Goal: Task Accomplishment & Management: Use online tool/utility

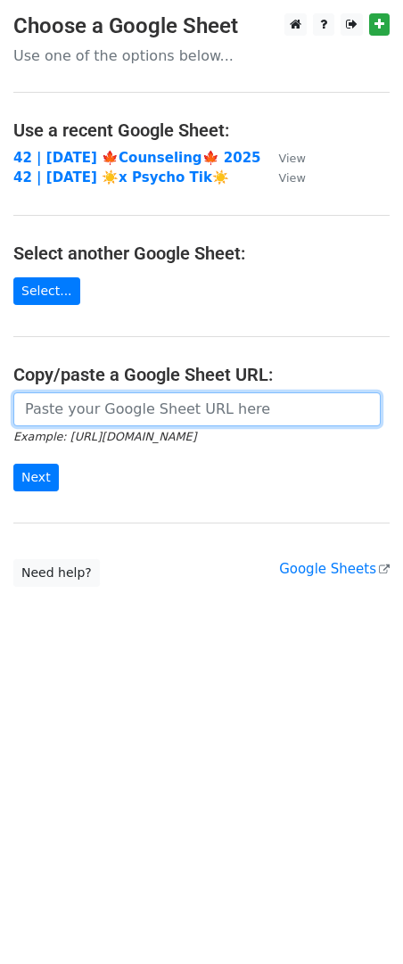
click at [122, 412] on input "url" at bounding box center [197, 410] width 368 height 34
paste input "https://docs.google.com/spreadsheets/d/1fs9JF14wVGVVEukaBMgchOcWeRLjLpGv58nqWP8…"
type input "https://docs.google.com/spreadsheets/d/1fs9JF14wVGVVEukaBMgchOcWeRLjLpGv58nqWP8…"
click at [13, 464] on input "Next" at bounding box center [36, 478] width 46 height 28
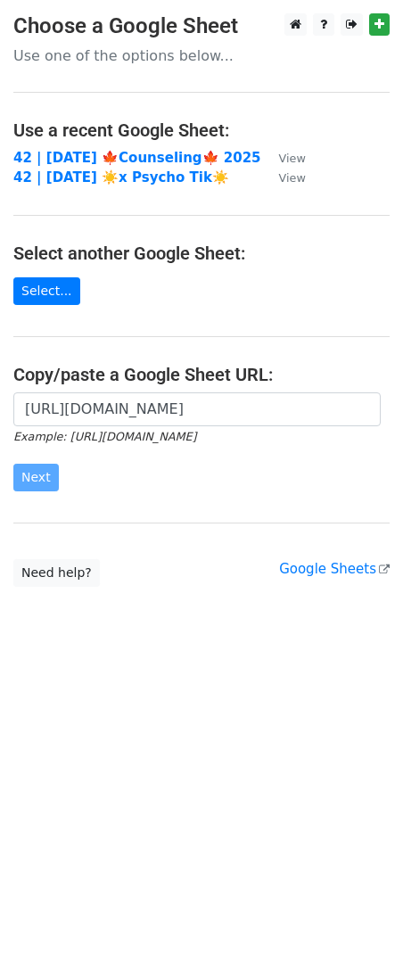
scroll to position [0, 0]
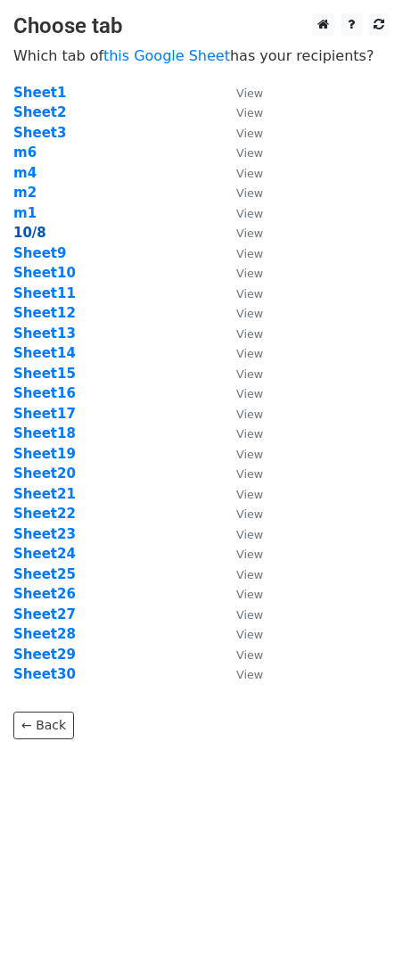
click at [37, 230] on strong "10/8" at bounding box center [29, 233] width 33 height 16
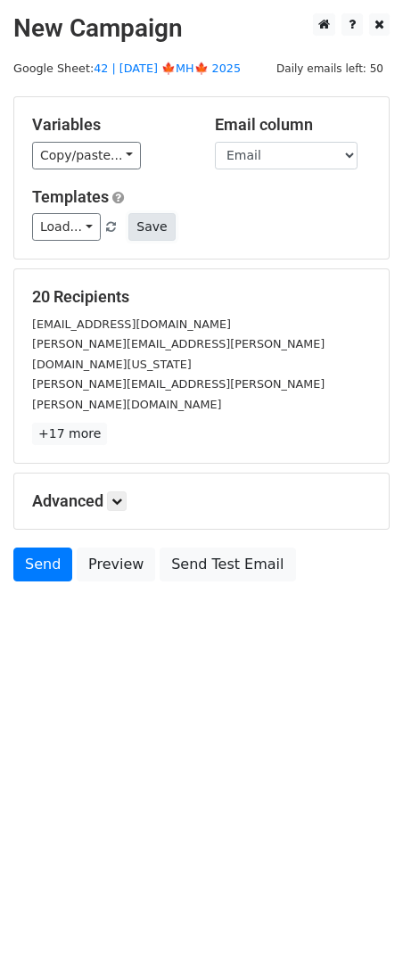
click at [156, 224] on button "Save" at bounding box center [151, 227] width 46 height 28
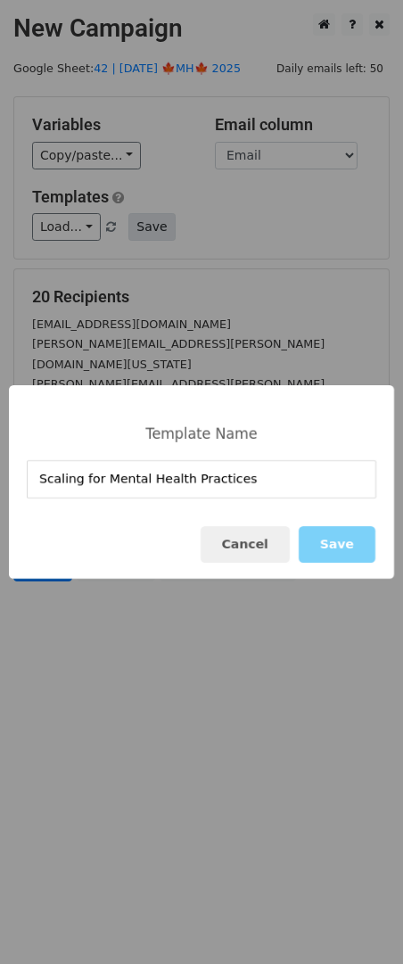
type input "Scaling for Mental Health Practices"
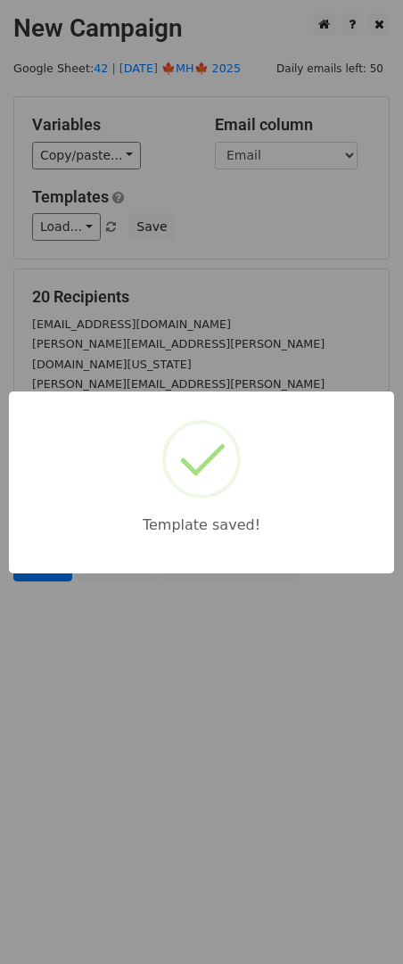
click at [272, 268] on div "Template saved!" at bounding box center [201, 482] width 403 height 964
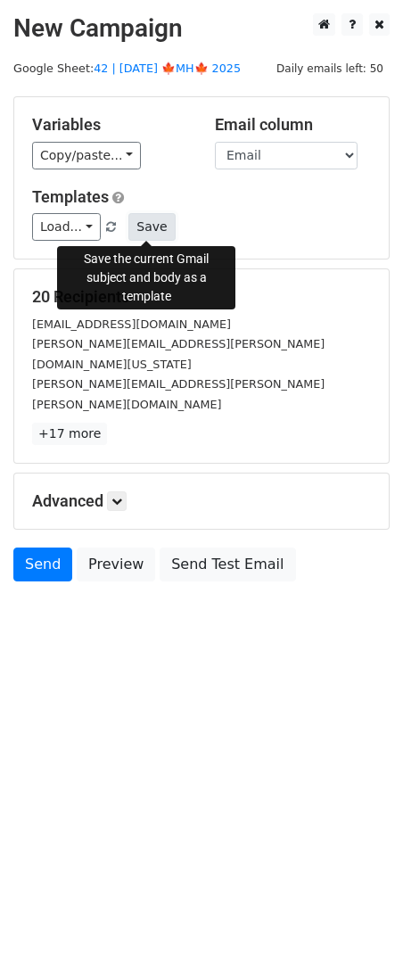
click at [156, 221] on button "Save" at bounding box center [151, 227] width 46 height 28
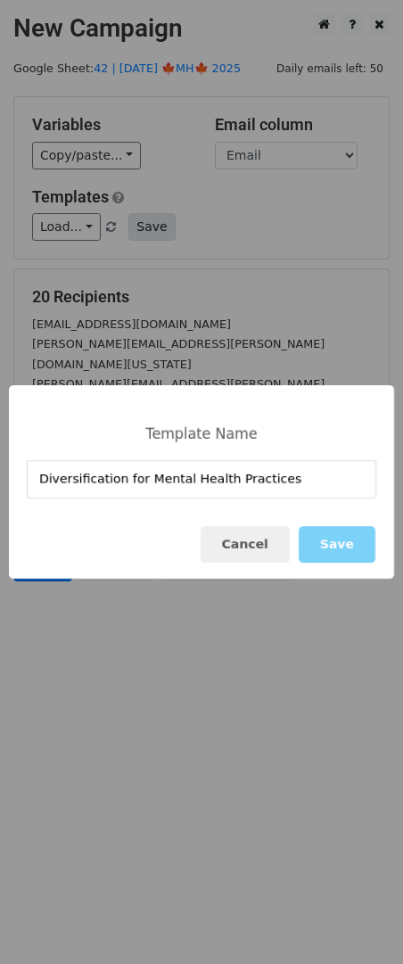
type input "Diversification for Mental Health Practices"
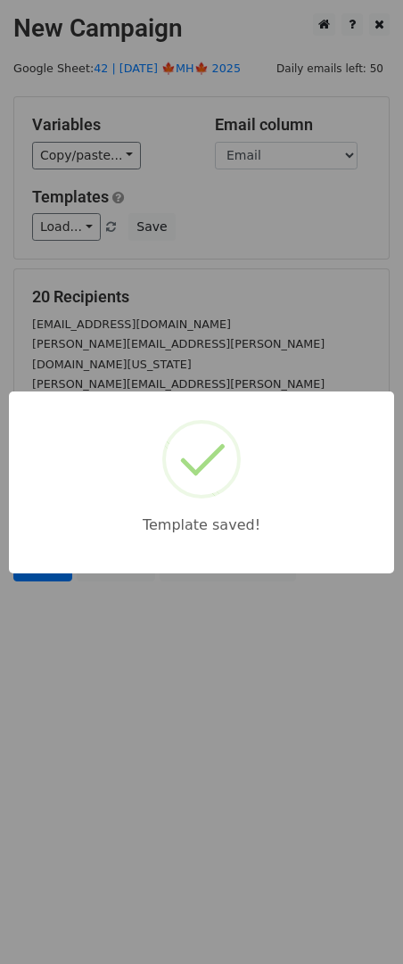
click at [218, 294] on div "Template saved!" at bounding box center [201, 482] width 403 height 964
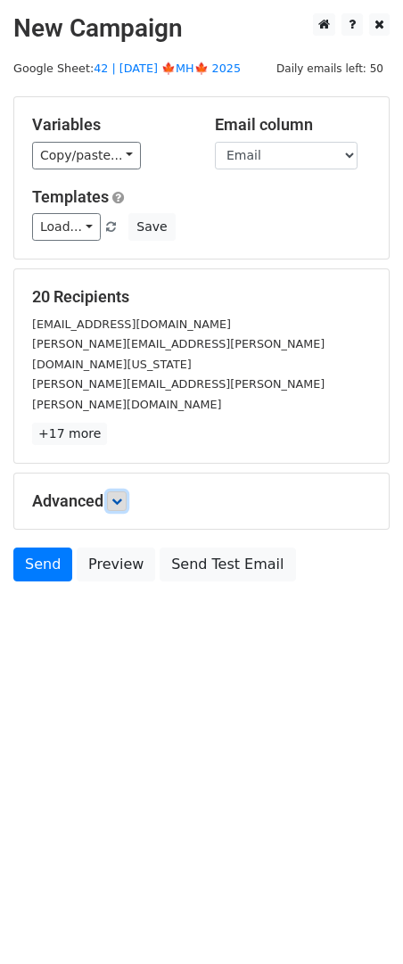
click at [120, 496] on icon at bounding box center [117, 501] width 11 height 11
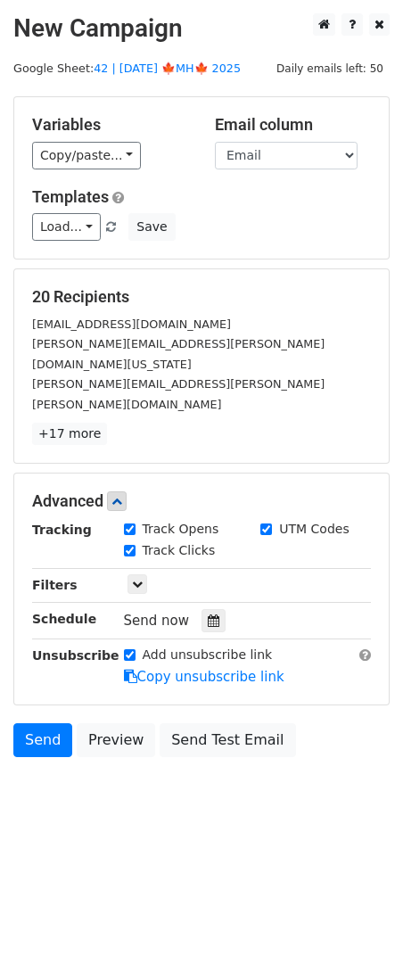
click at [193, 609] on div "Send now" at bounding box center [229, 621] width 210 height 24
click at [208, 615] on icon at bounding box center [214, 621] width 12 height 12
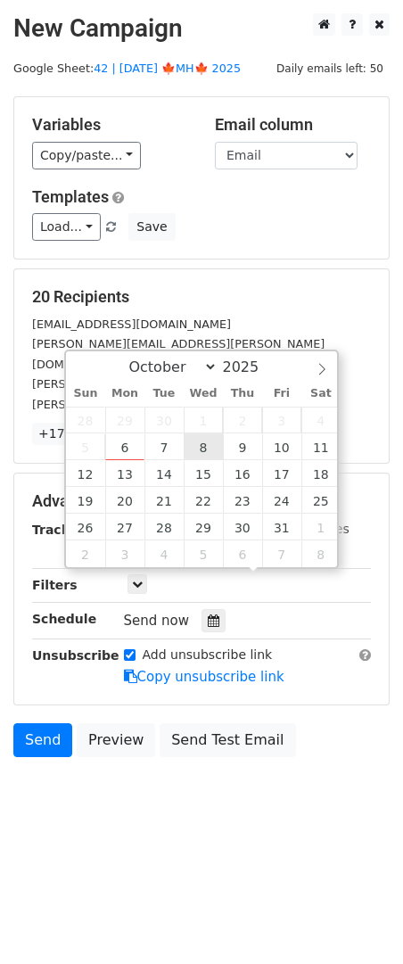
type input "2025-10-08 12:00"
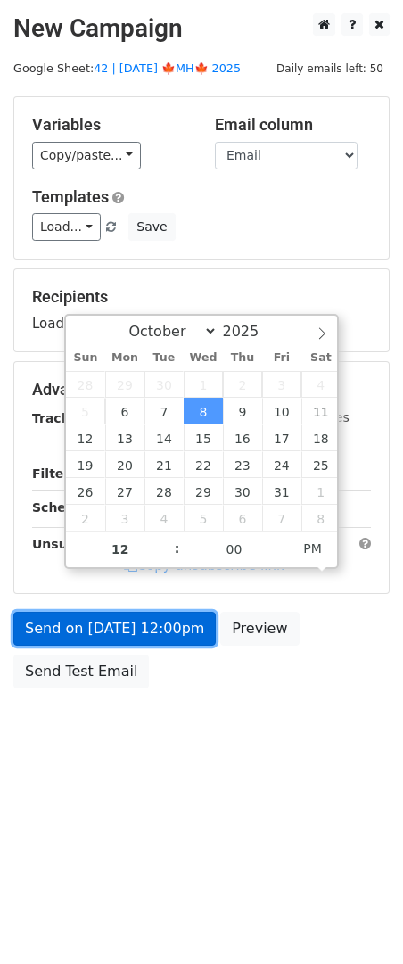
click at [158, 629] on link "Send on Oct 8 at 12:00pm" at bounding box center [114, 629] width 203 height 34
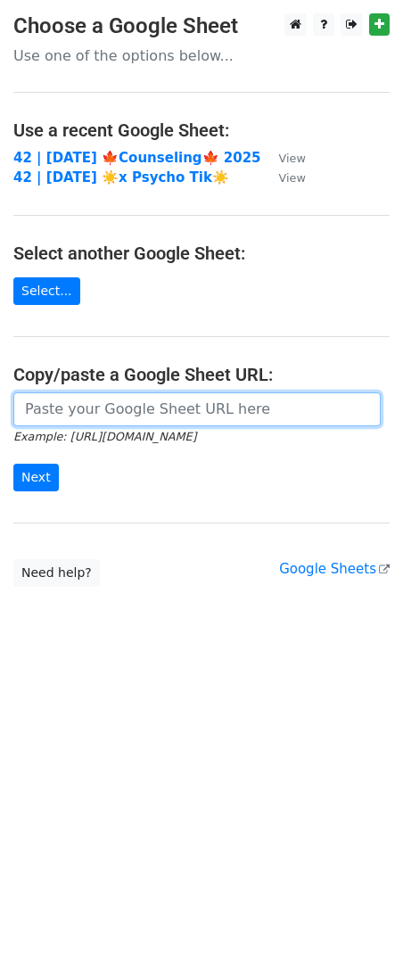
click at [176, 413] on input "url" at bounding box center [197, 410] width 368 height 34
paste input "https://docs.google.com/spreadsheets/d/1fs9JF14wVGVVEukaBMgchOcWeRLjLpGv58nqWP8…"
type input "https://docs.google.com/spreadsheets/d/1fs9JF14wVGVVEukaBMgchOcWeRLjLpGv58nqWP8…"
click at [13, 464] on input "Next" at bounding box center [36, 478] width 46 height 28
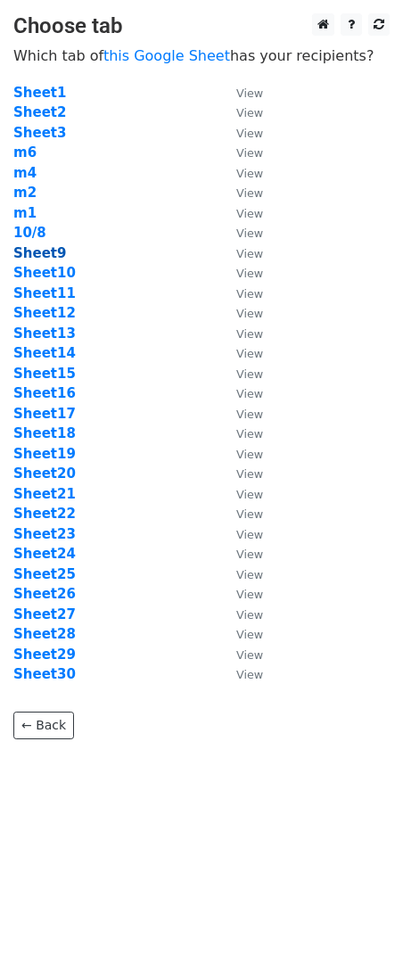
click at [47, 248] on strong "Sheet9" at bounding box center [39, 253] width 53 height 16
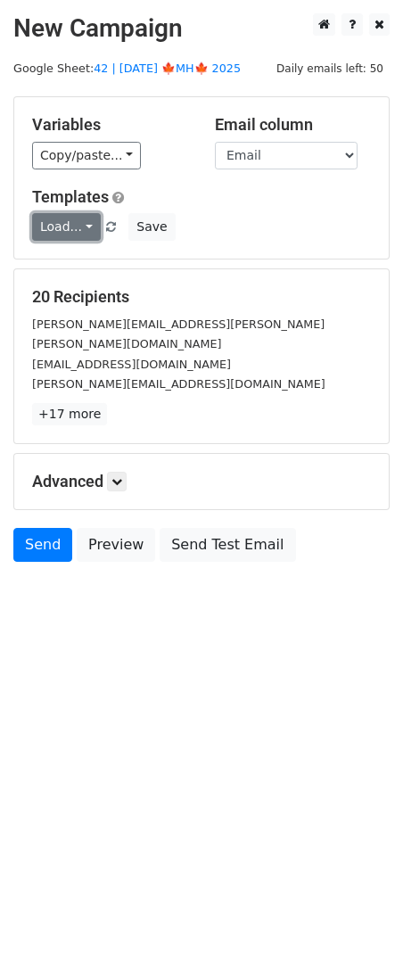
click at [56, 230] on link "Load..." at bounding box center [66, 227] width 69 height 28
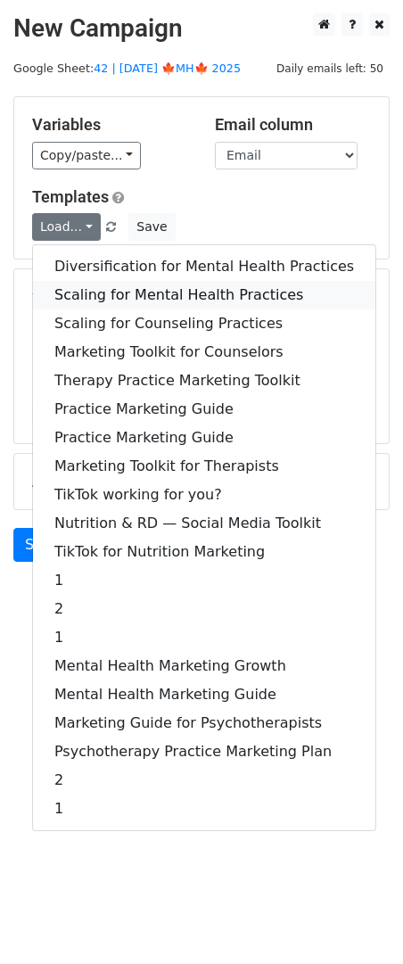
click at [120, 291] on link "Scaling for Mental Health Practices" at bounding box center [204, 295] width 343 height 29
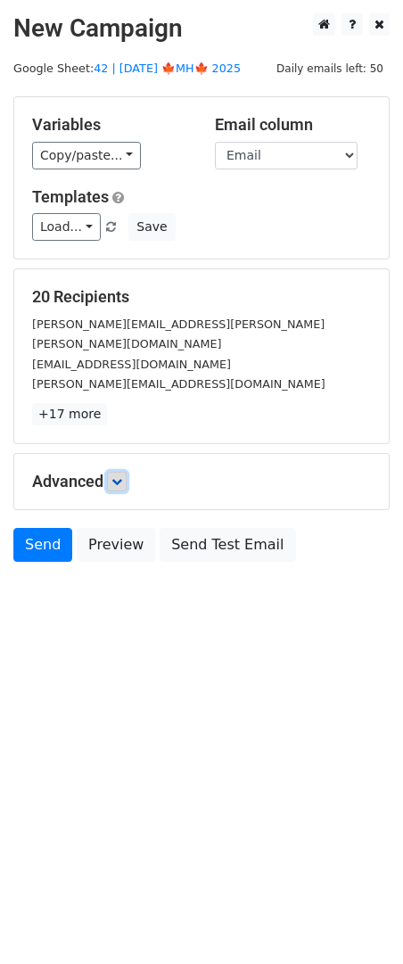
click at [121, 476] on icon at bounding box center [117, 481] width 11 height 11
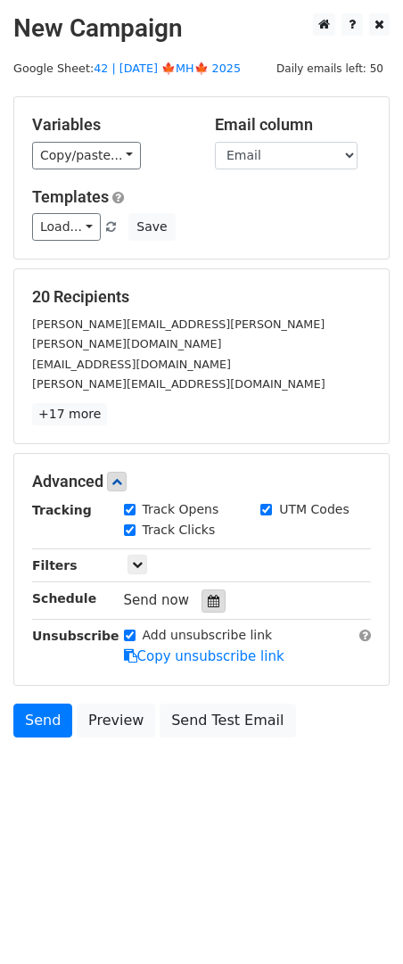
click at [208, 595] on icon at bounding box center [214, 601] width 12 height 12
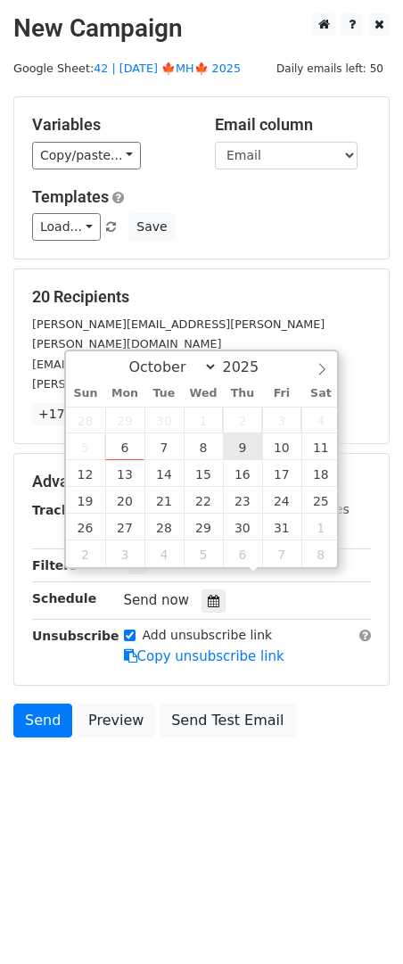
type input "2025-10-09 12:00"
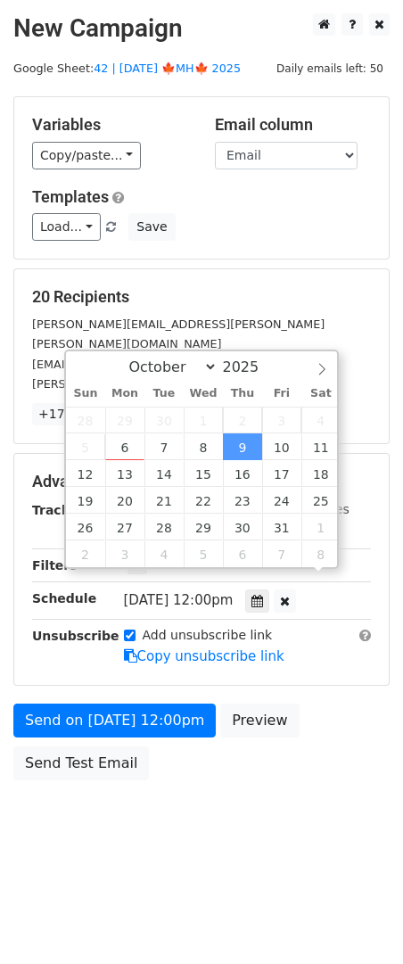
scroll to position [1, 0]
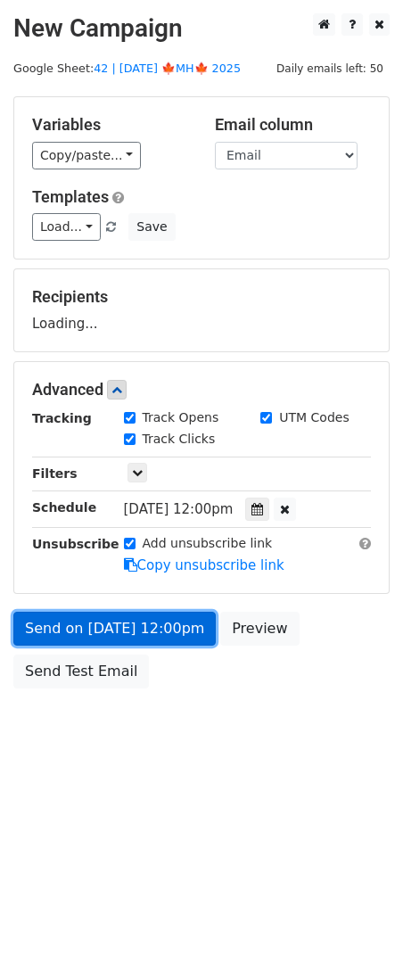
click at [177, 626] on link "Send on Oct 9 at 12:00pm" at bounding box center [114, 629] width 203 height 34
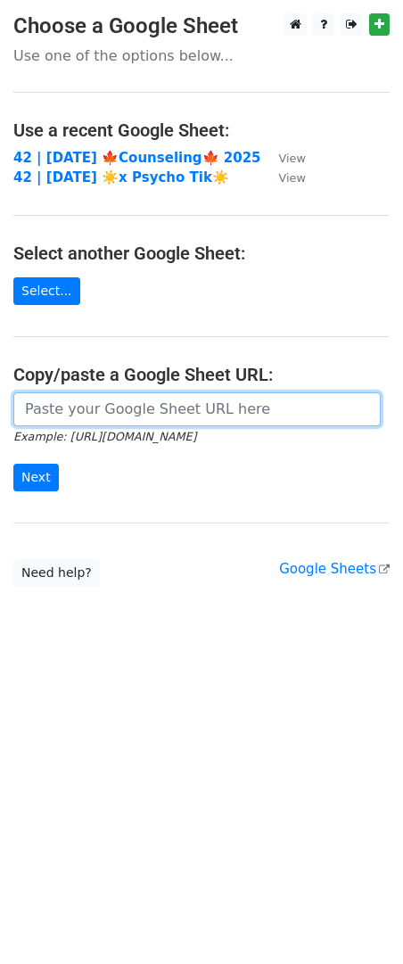
click at [135, 403] on input "url" at bounding box center [197, 410] width 368 height 34
paste input "[URL][DOMAIN_NAME]"
type input "[URL][DOMAIN_NAME]"
click at [13, 464] on input "Next" at bounding box center [36, 478] width 46 height 28
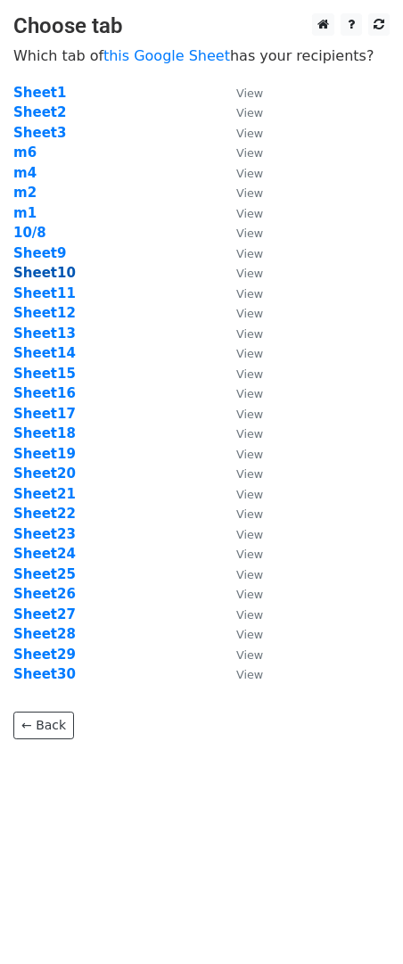
click at [42, 268] on strong "Sheet10" at bounding box center [44, 273] width 62 height 16
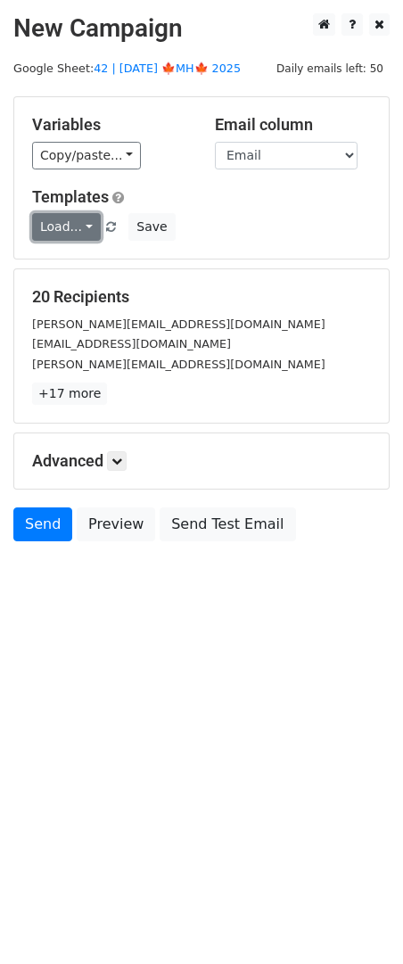
click at [70, 233] on link "Load..." at bounding box center [66, 227] width 69 height 28
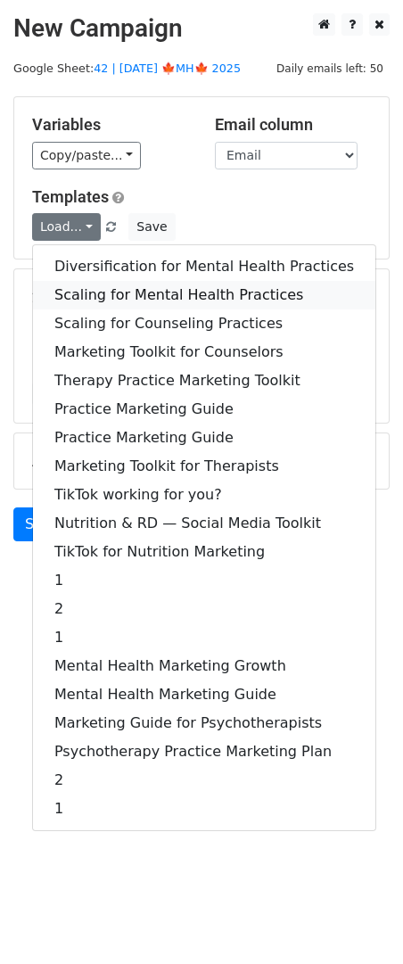
click at [112, 285] on link "Scaling for Mental Health Practices" at bounding box center [204, 295] width 343 height 29
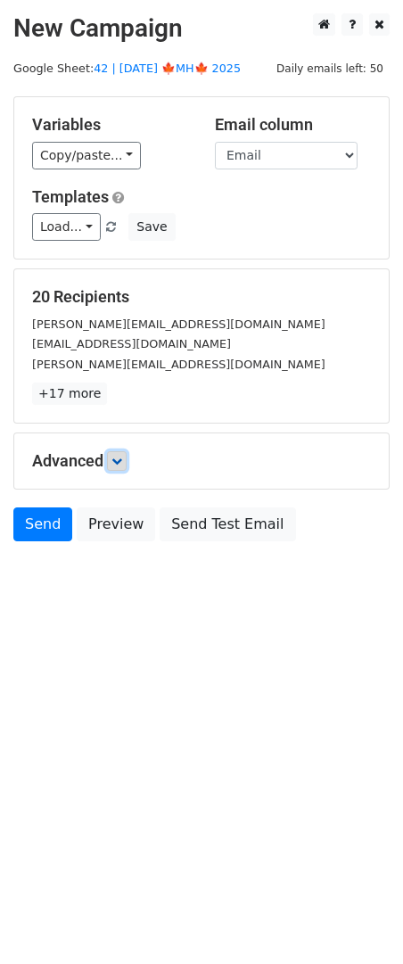
click at [121, 461] on icon at bounding box center [117, 461] width 11 height 11
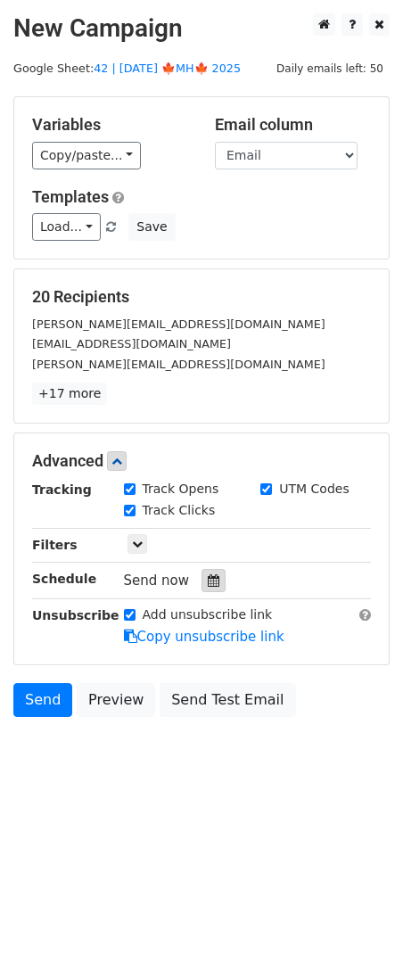
click at [211, 575] on icon at bounding box center [214, 581] width 12 height 12
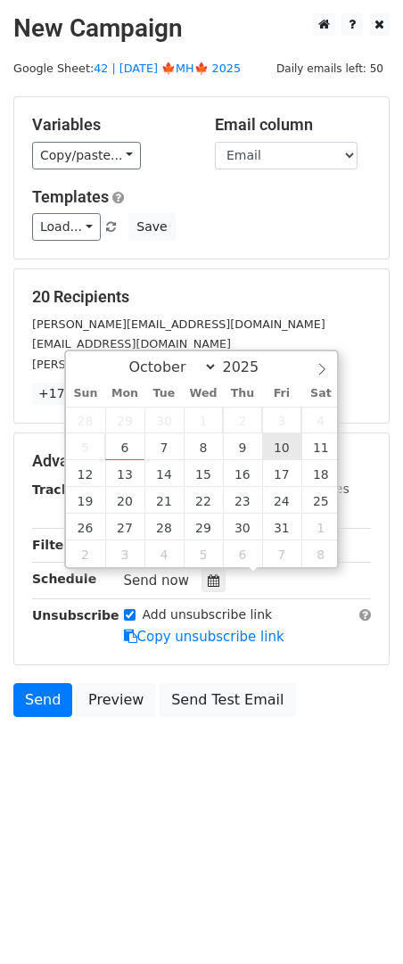
type input "2025-10-10 12:00"
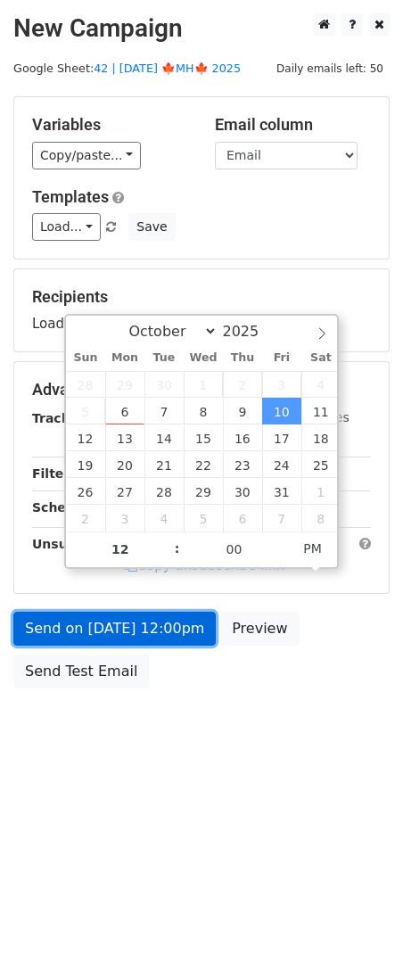
click at [163, 642] on link "Send on Oct 10 at 12:00pm" at bounding box center [114, 629] width 203 height 34
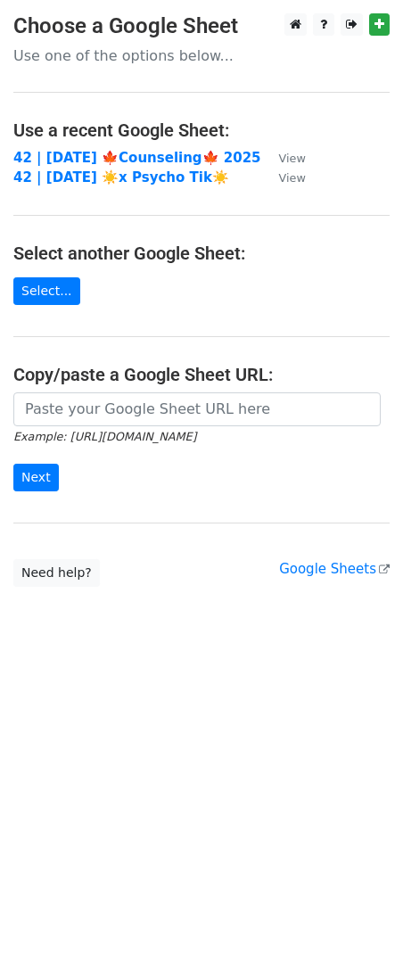
click at [99, 426] on form "Example: [URL][DOMAIN_NAME] Next" at bounding box center [201, 443] width 376 height 100
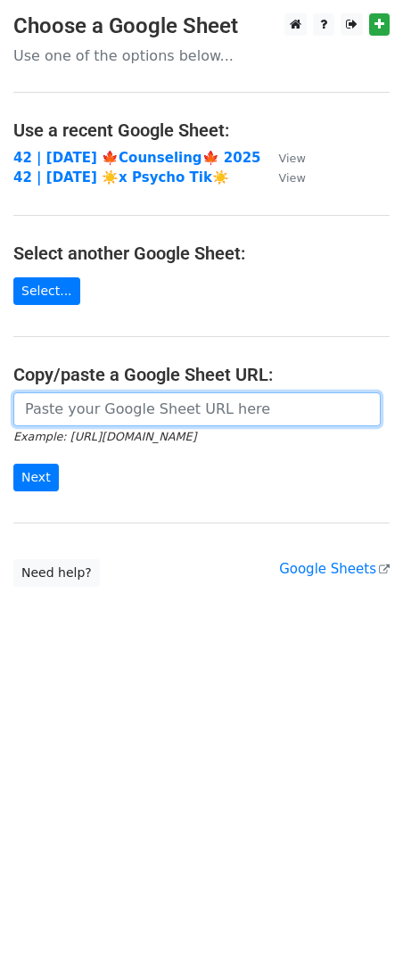
click at [82, 403] on input "url" at bounding box center [197, 410] width 368 height 34
paste input "[URL][DOMAIN_NAME]"
type input "[URL][DOMAIN_NAME]"
click at [13, 464] on input "Next" at bounding box center [36, 478] width 46 height 28
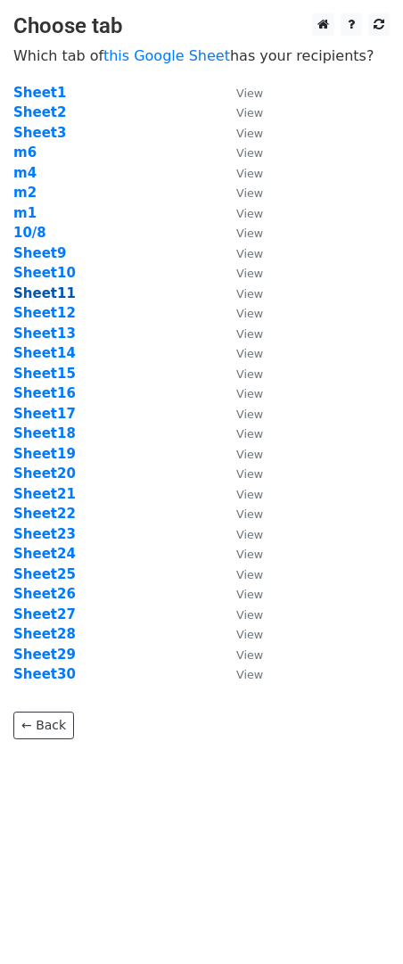
click at [54, 285] on strong "Sheet11" at bounding box center [44, 293] width 62 height 16
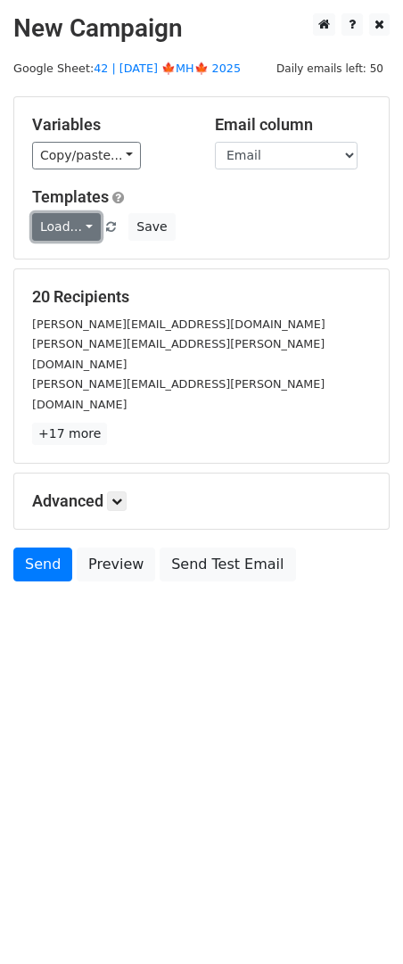
click at [76, 215] on link "Load..." at bounding box center [66, 227] width 69 height 28
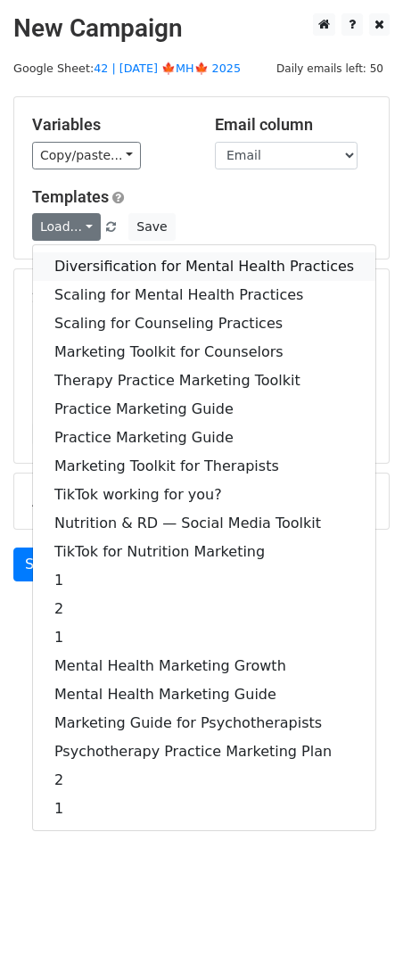
click at [133, 269] on link "Diversification for Mental Health Practices" at bounding box center [204, 266] width 343 height 29
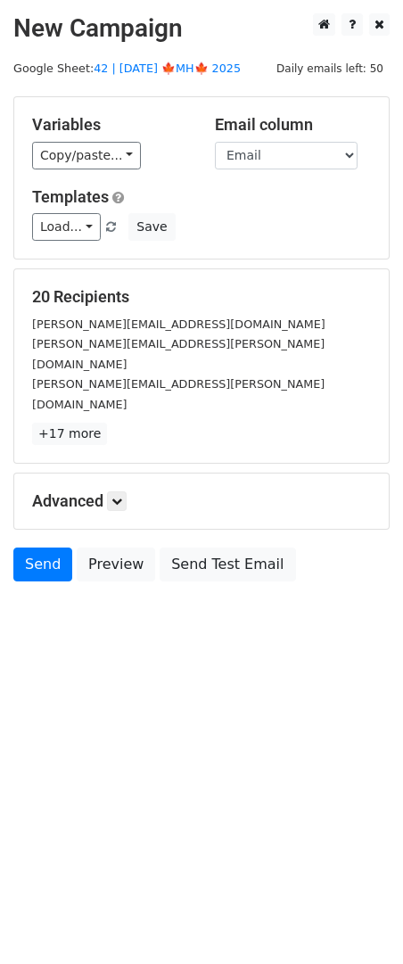
click at [131, 492] on h5 "Advanced" at bounding box center [201, 502] width 339 height 20
click at [119, 496] on icon at bounding box center [117, 501] width 11 height 11
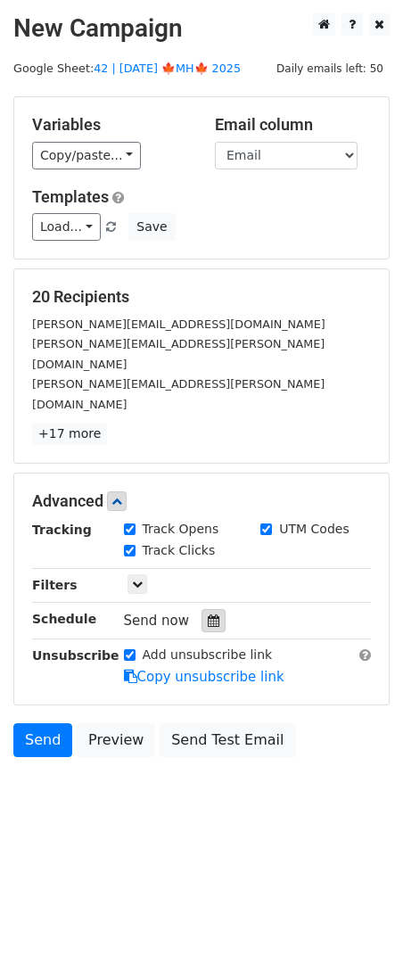
click at [211, 615] on icon at bounding box center [214, 621] width 12 height 12
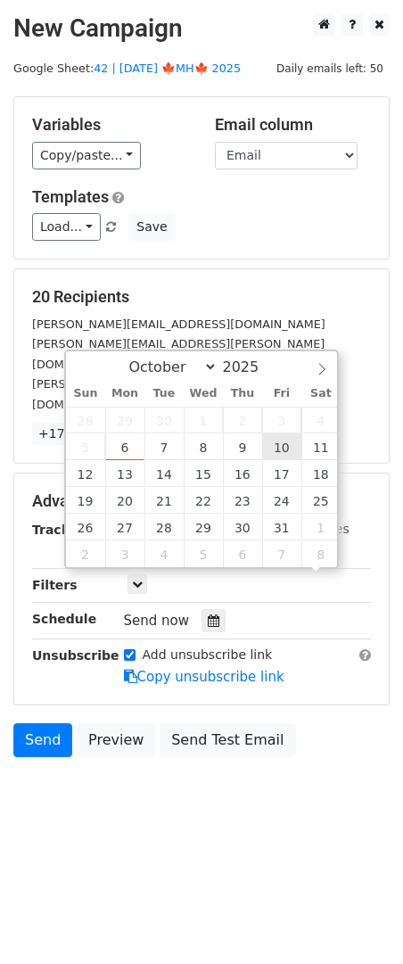
scroll to position [1, 0]
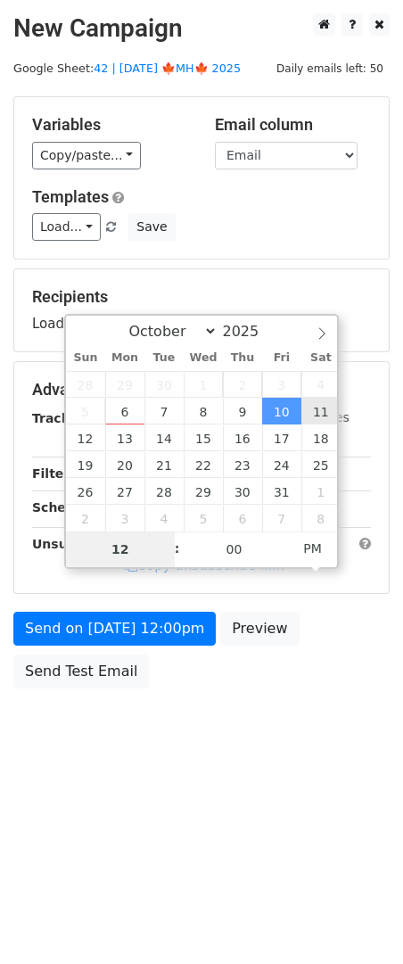
type input "[DATE] 12:00"
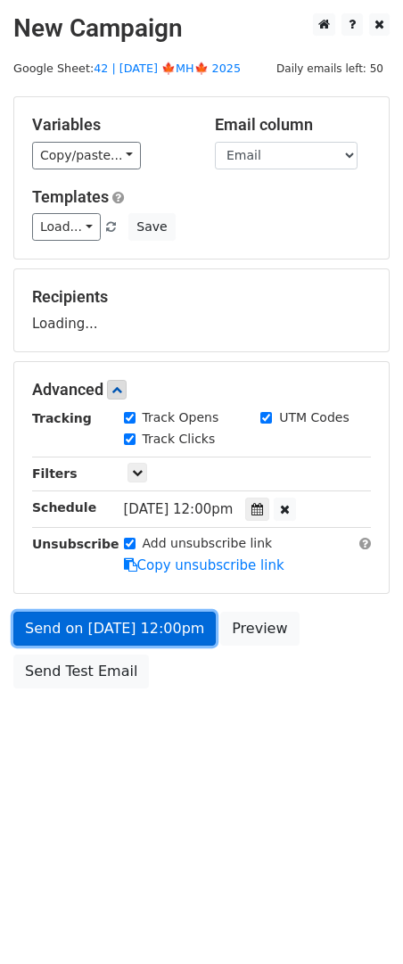
click at [168, 616] on link "Send on [DATE] 12:00pm" at bounding box center [114, 629] width 203 height 34
